Goal: Navigation & Orientation: Find specific page/section

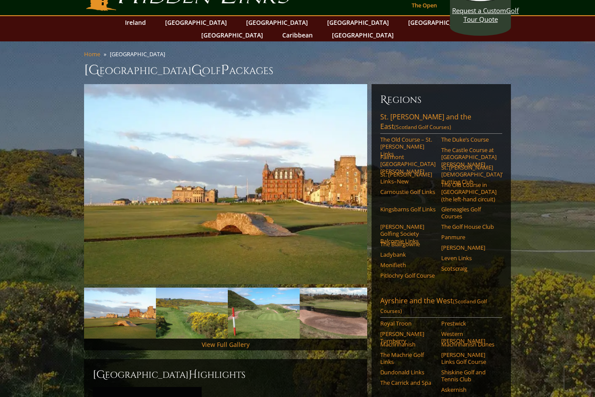
scroll to position [27, 0]
click at [409, 136] on link "The Old Course – St. [PERSON_NAME] Links" at bounding box center [407, 146] width 55 height 21
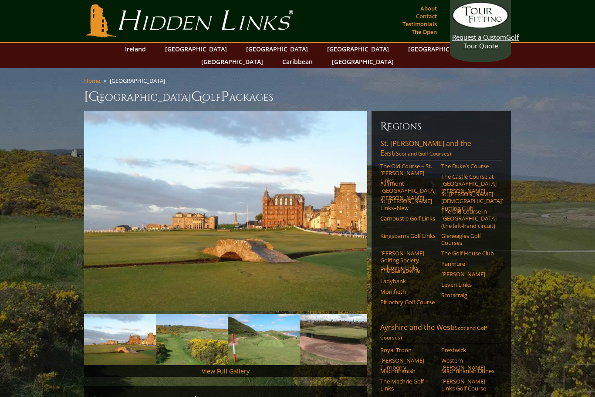
click at [143, 28] on link "Hidden Links Golf" at bounding box center [189, 20] width 211 height 33
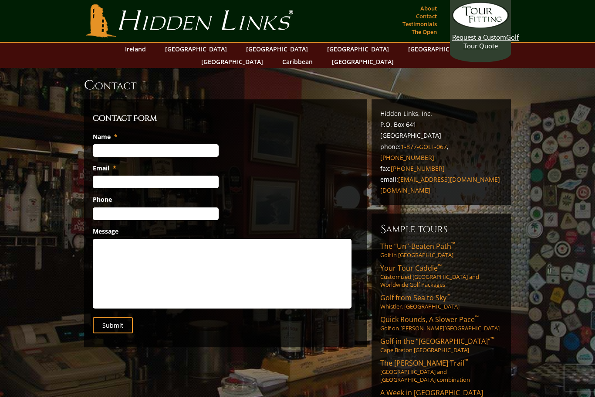
click at [185, 26] on link "Hidden Links Golf" at bounding box center [189, 20] width 211 height 33
